Goal: Task Accomplishment & Management: Complete application form

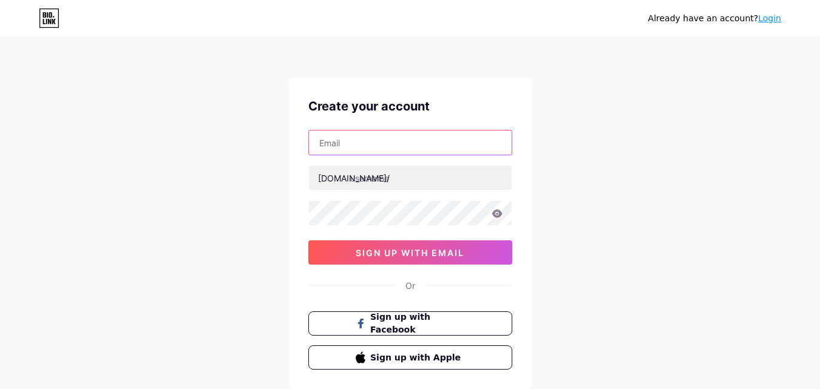
click at [453, 143] on input "text" at bounding box center [410, 142] width 203 height 24
type input "[EMAIL_ADDRESS][DOMAIN_NAME]"
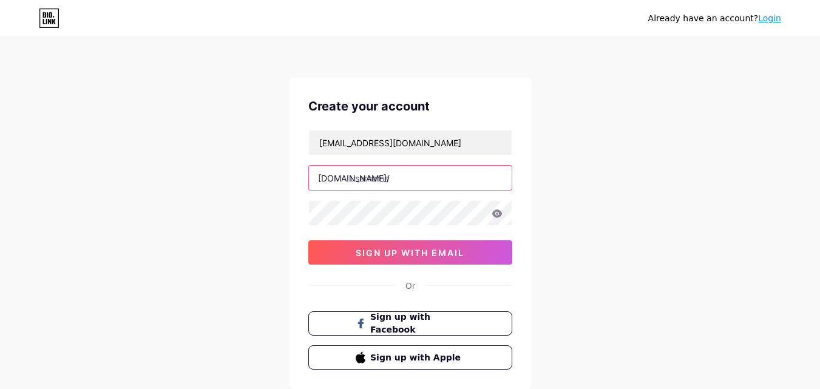
click at [447, 171] on input "text" at bounding box center [410, 178] width 203 height 24
paste input "aitheinhealing"
type input "aitheinhealing"
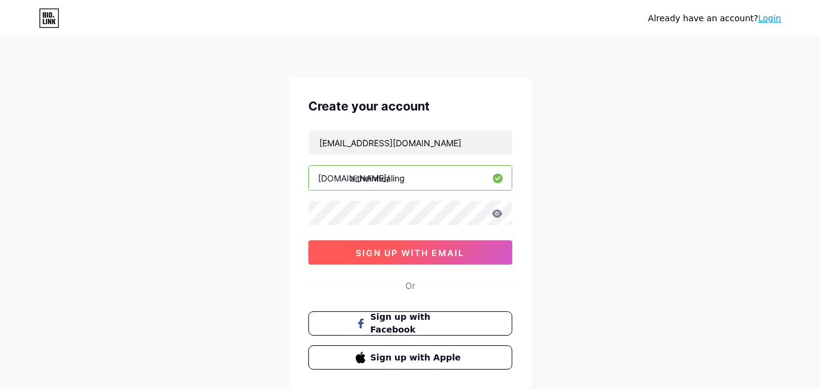
click at [421, 246] on button "sign up with email" at bounding box center [410, 252] width 204 height 24
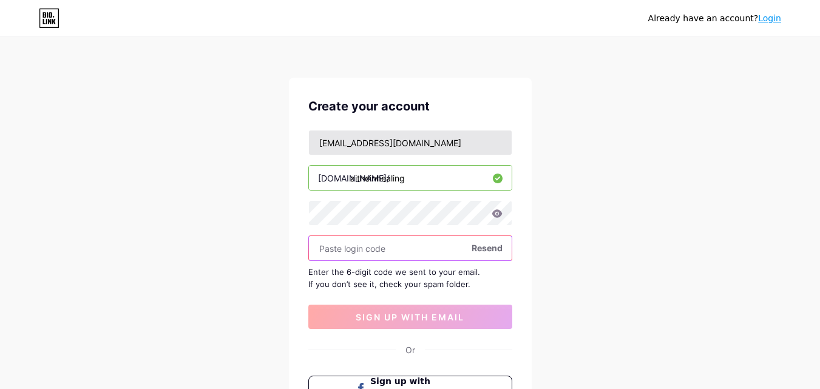
paste input "729330"
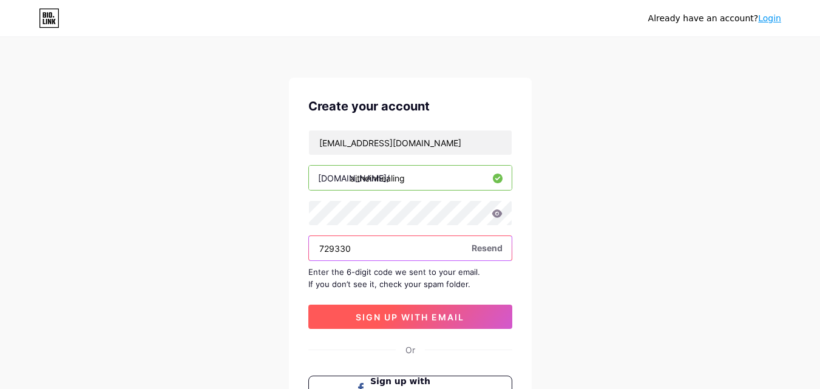
type input "729330"
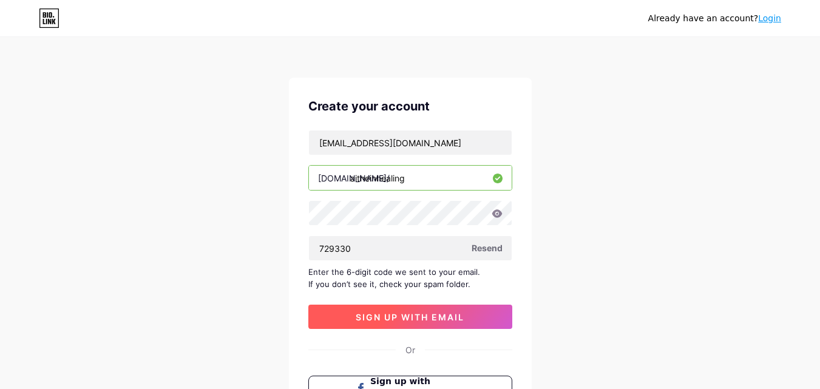
click at [444, 326] on button "sign up with email" at bounding box center [410, 317] width 204 height 24
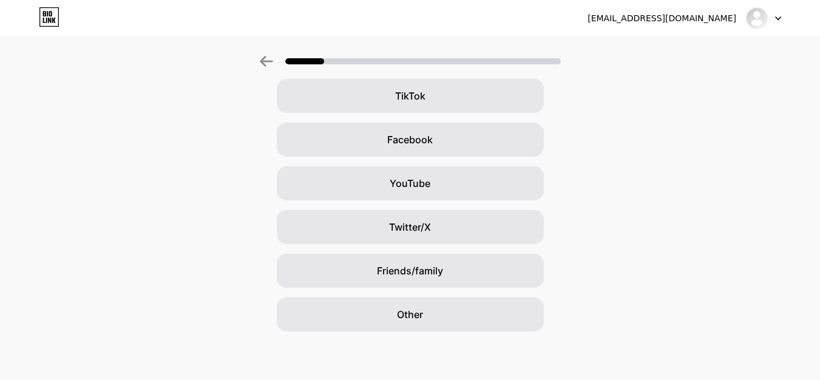
scroll to position [143, 0]
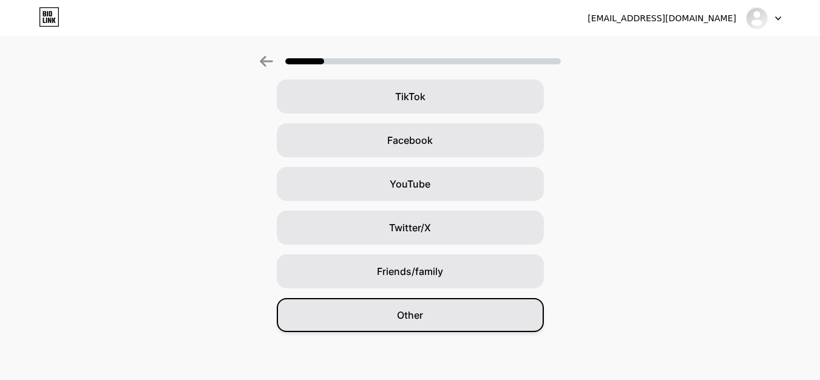
click at [491, 315] on div "Other" at bounding box center [410, 315] width 267 height 34
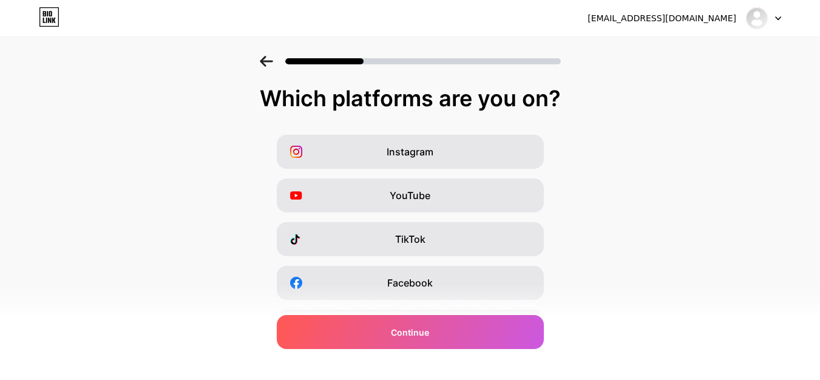
click at [491, 315] on div "Continue" at bounding box center [410, 332] width 267 height 34
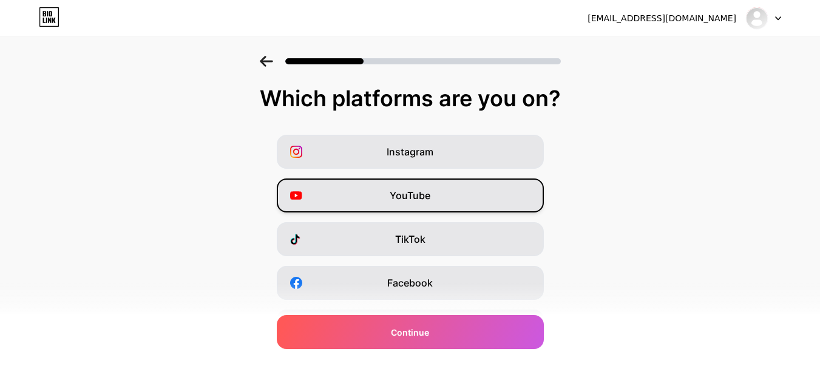
click at [430, 197] on span "YouTube" at bounding box center [410, 195] width 41 height 15
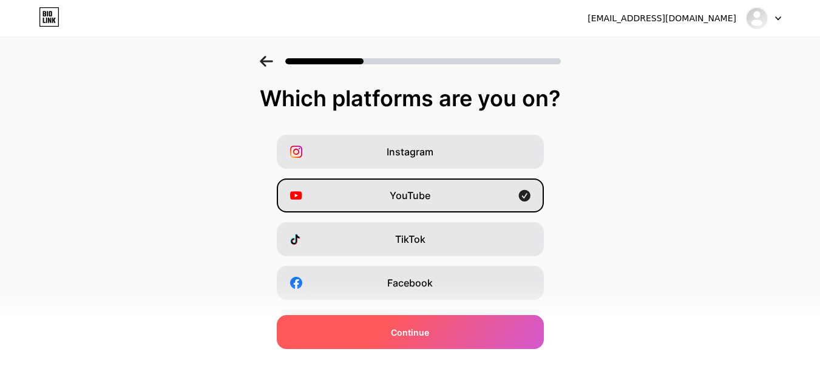
click at [502, 335] on div "Continue" at bounding box center [410, 332] width 267 height 34
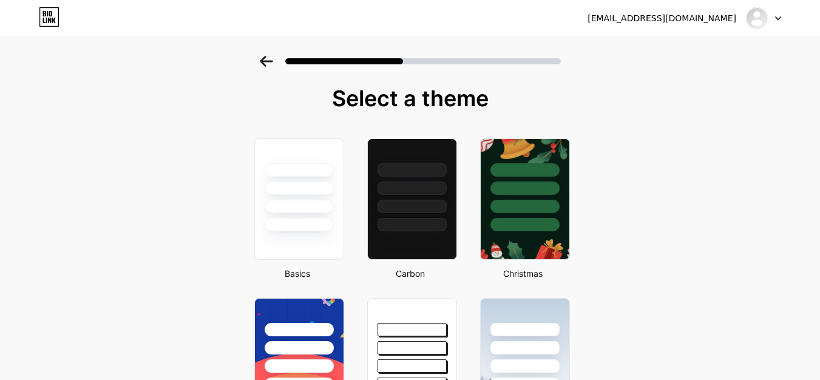
click at [415, 202] on div at bounding box center [411, 206] width 69 height 13
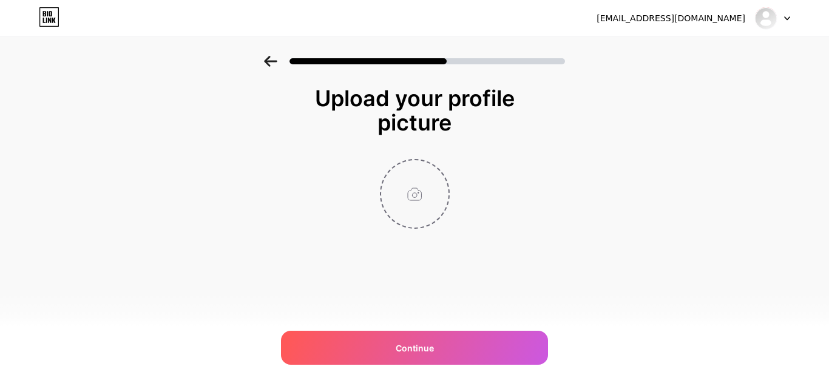
click at [415, 202] on input "file" at bounding box center [414, 193] width 67 height 67
type input "C:\fakepath\68b9847721ffc-bpfull.jpg"
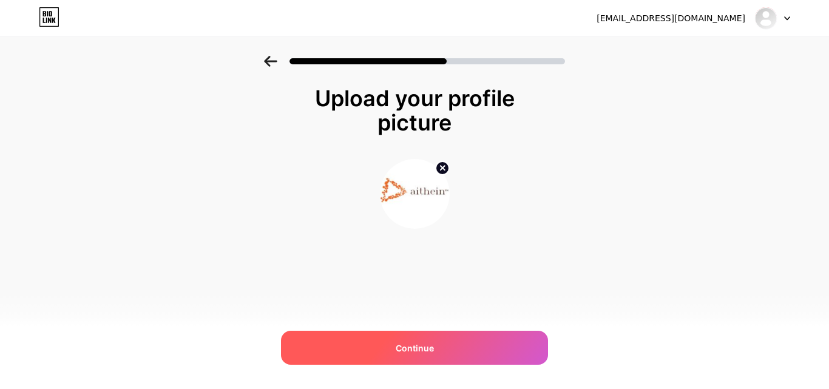
click at [485, 346] on div "Continue" at bounding box center [414, 348] width 267 height 34
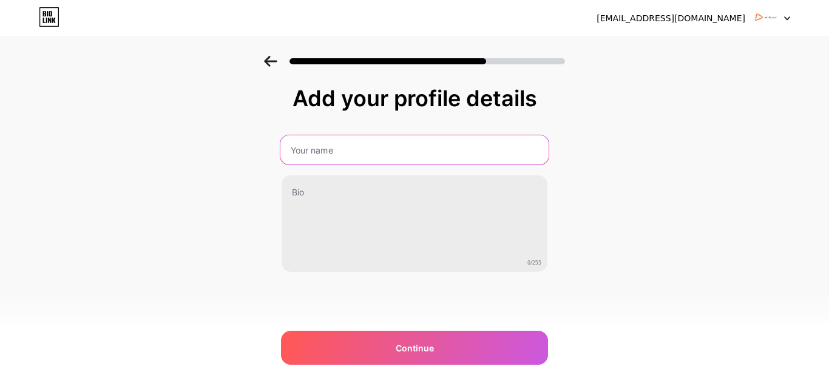
click at [403, 139] on input "text" at bounding box center [414, 149] width 268 height 29
type input "Aithein Healing"
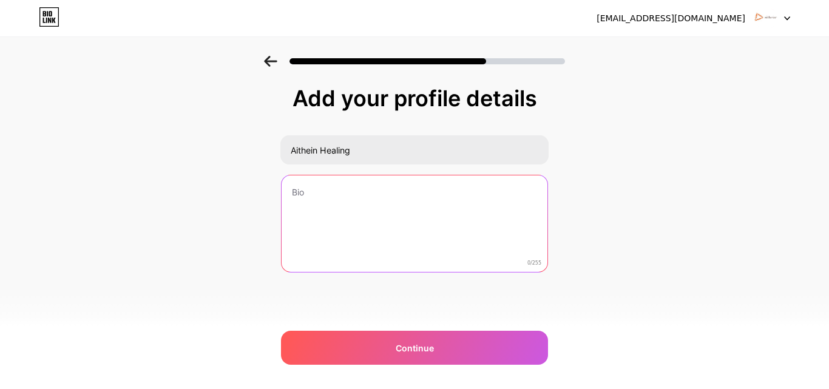
click at [400, 191] on textarea at bounding box center [415, 224] width 266 height 98
paste textarea "Aithein Healing offers transformative wellness experiences through ancient heal…"
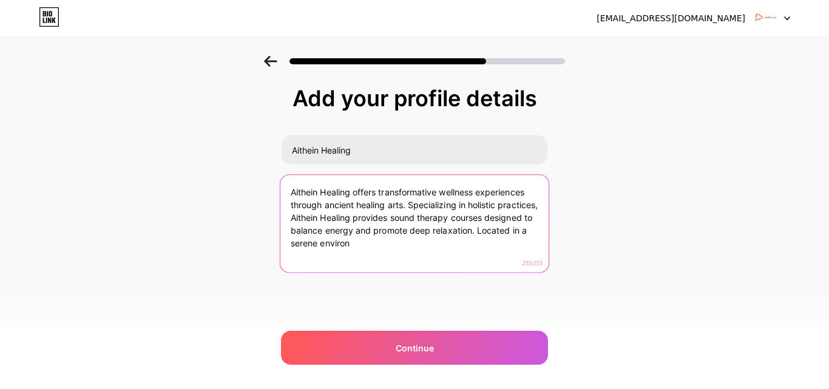
drag, startPoint x: 331, startPoint y: 217, endPoint x: 462, endPoint y: 285, distance: 147.9
click at [462, 285] on div "Add your profile details Aithein Healing Aithein Healing offers transformative …" at bounding box center [414, 209] width 267 height 247
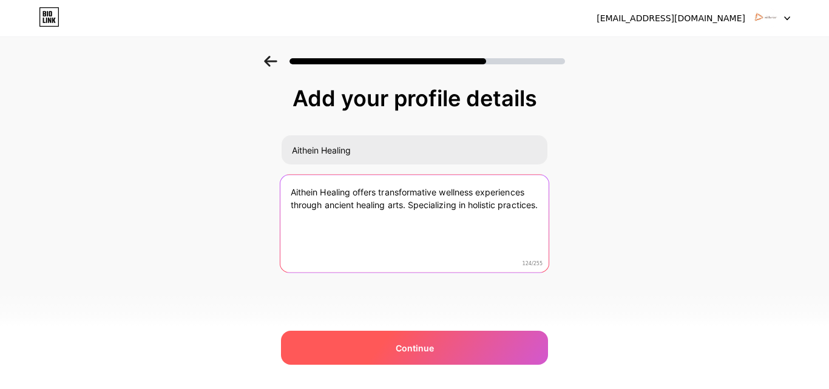
type textarea "Aithein Healing offers transformative wellness experiences through ancient heal…"
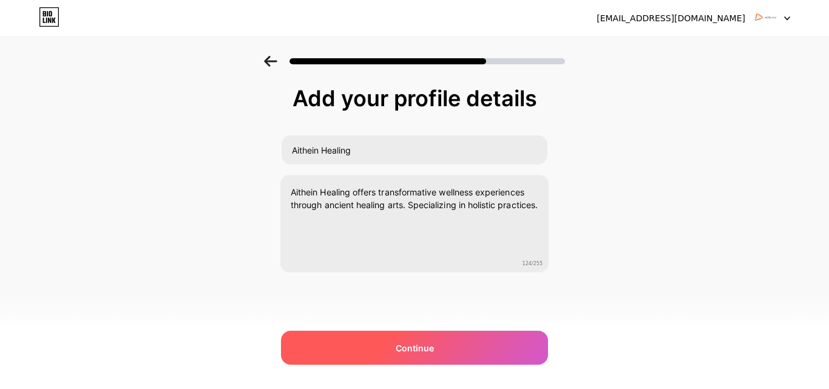
click at [471, 357] on div "Continue" at bounding box center [414, 348] width 267 height 34
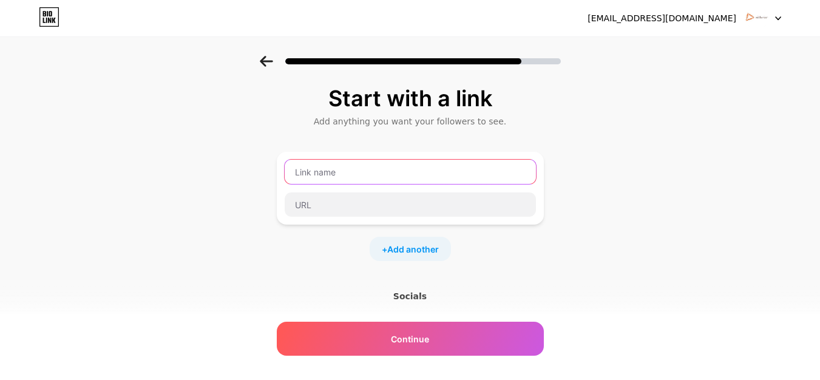
click at [396, 175] on input "text" at bounding box center [410, 172] width 251 height 24
type input "Website"
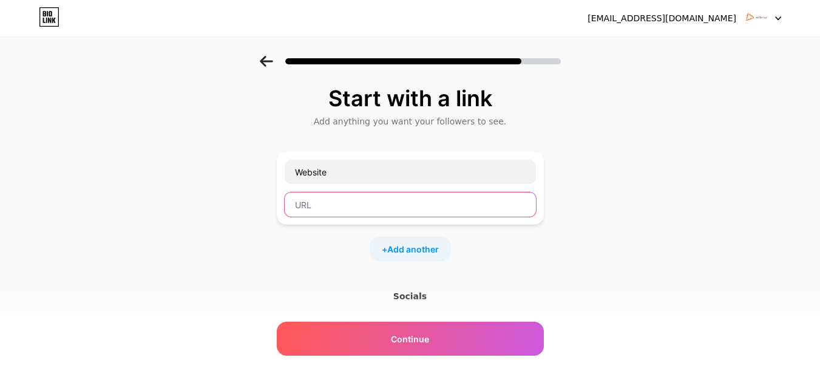
click at [395, 193] on input "text" at bounding box center [410, 204] width 251 height 24
paste input "[URL][DOMAIN_NAME]"
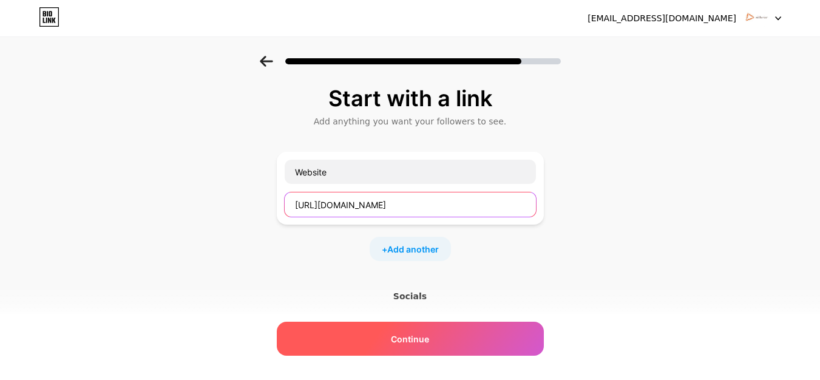
type input "[URL][DOMAIN_NAME]"
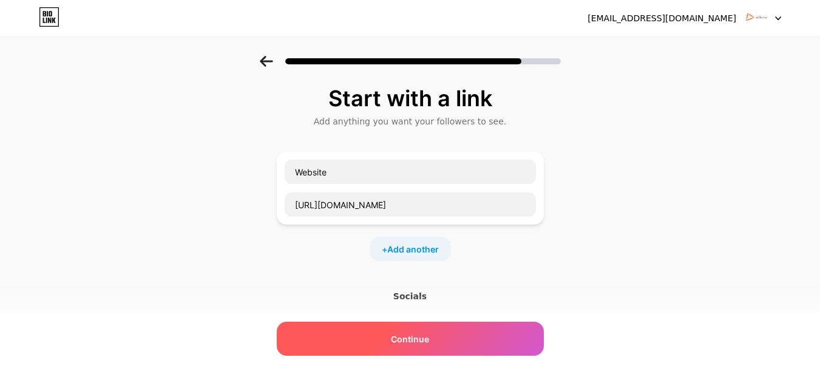
click at [456, 345] on div "Continue" at bounding box center [410, 339] width 267 height 34
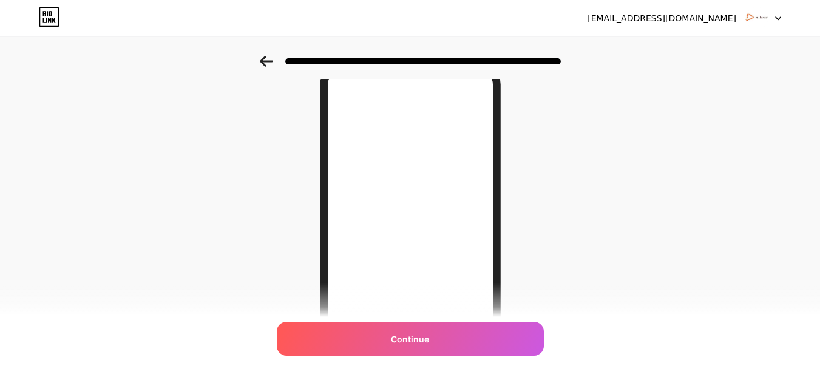
scroll to position [56, 0]
click at [456, 345] on div "Continue" at bounding box center [410, 339] width 267 height 34
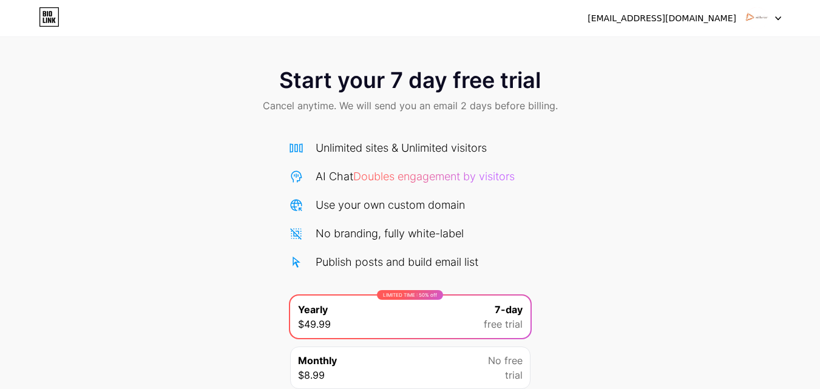
click at [766, 20] on img at bounding box center [756, 18] width 23 height 23
click at [581, 157] on div "Start your 7 day free trial Cancel anytime. We will send you an email 2 days be…" at bounding box center [410, 248] width 820 height 384
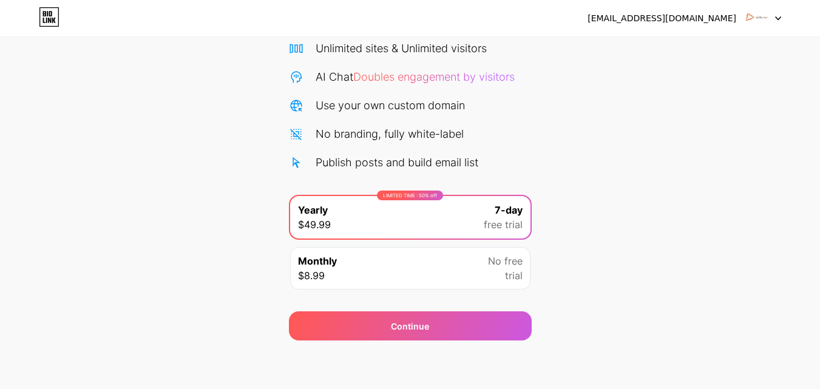
click at [44, 27] on link at bounding box center [49, 18] width 21 height 22
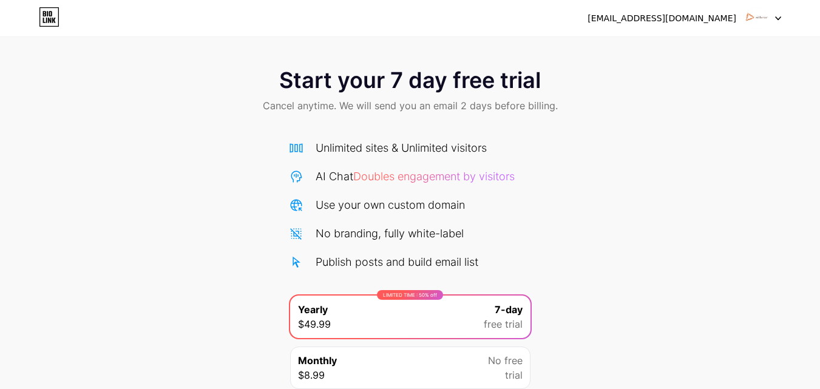
click at [50, 15] on icon at bounding box center [50, 13] width 3 height 5
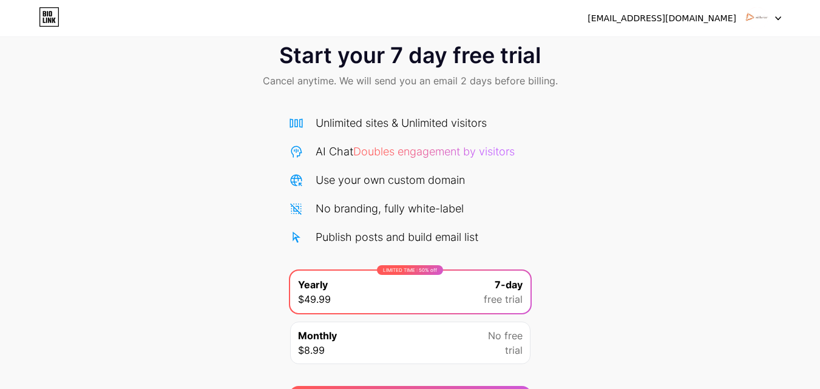
scroll to position [100, 0]
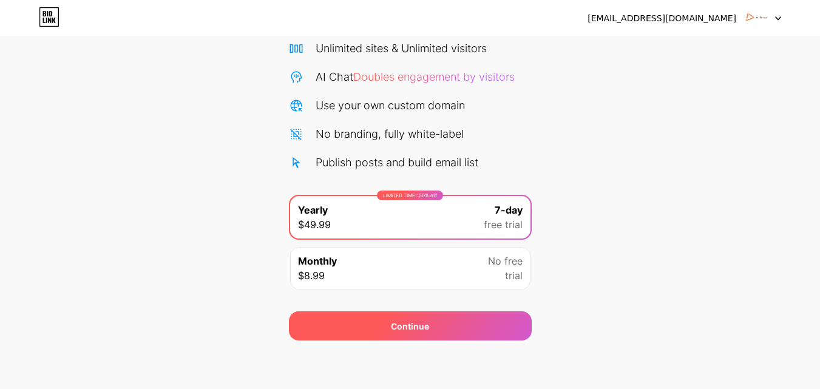
drag, startPoint x: 508, startPoint y: 344, endPoint x: 488, endPoint y: 334, distance: 23.1
click at [488, 334] on div "[EMAIL_ADDRESS][DOMAIN_NAME] Logout Link Copied Start your 7 day free trial Can…" at bounding box center [410, 144] width 820 height 488
click at [488, 334] on div "Continue" at bounding box center [410, 325] width 243 height 29
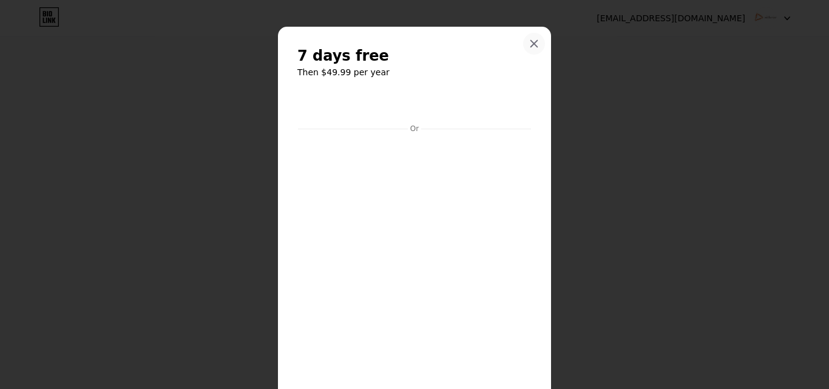
click at [528, 38] on div at bounding box center [534, 44] width 22 height 22
